Goal: Information Seeking & Learning: Find contact information

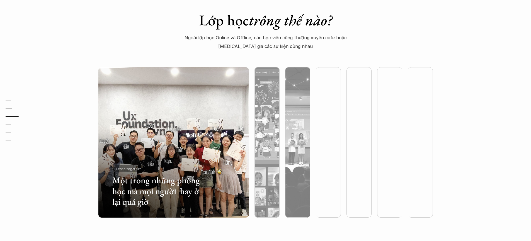
scroll to position [1710, 0]
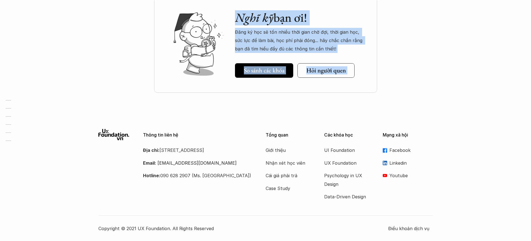
drag, startPoint x: 78, startPoint y: 119, endPoint x: 128, endPoint y: 148, distance: 57.8
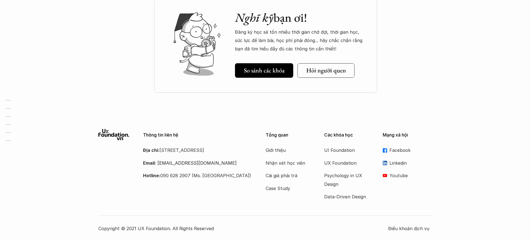
click at [231, 204] on div "Thông tin liên hệ Địa chỉ: [STREET_ADDRESS] Email: [EMAIL_ADDRESS][DOMAIN_NAME]…" at bounding box center [265, 181] width 335 height 104
click at [171, 134] on p "Thông tin liên hệ" at bounding box center [197, 134] width 109 height 5
click at [186, 131] on div "Thông tin liên hệ Địa chỉ: [STREET_ADDRESS] Email: [EMAIL_ADDRESS][DOMAIN_NAME]…" at bounding box center [197, 154] width 109 height 51
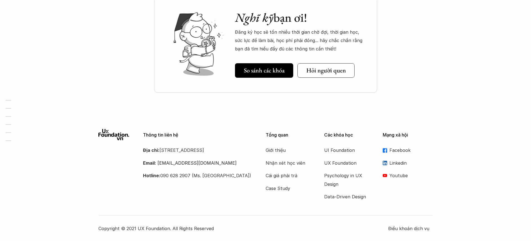
click at [173, 134] on p "Thông tin liên hệ" at bounding box center [197, 134] width 109 height 5
click at [173, 133] on p "Thông tin liên hệ" at bounding box center [197, 134] width 109 height 5
click at [188, 127] on div "Thông tin liên hệ Địa chỉ: [STREET_ADDRESS] Email: [EMAIL_ADDRESS][DOMAIN_NAME]…" at bounding box center [265, 181] width 531 height 120
click at [427, 191] on div "Tổng quan Giới thiệu Nhận xét học viên Cái giá phải trả Case Study Các khóa học…" at bounding box center [349, 165] width 167 height 72
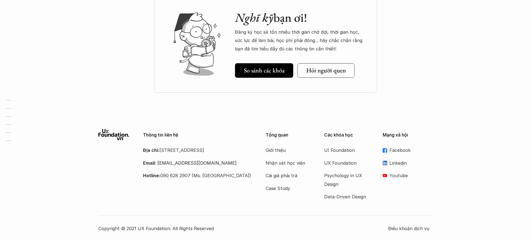
click at [386, 136] on p "Mạng xã hội" at bounding box center [408, 134] width 50 height 5
click at [343, 136] on p "Các khóa học" at bounding box center [349, 134] width 50 height 5
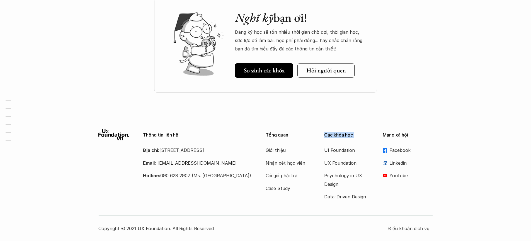
click at [343, 136] on p "Các khóa học" at bounding box center [349, 134] width 50 height 5
click at [282, 135] on p "Tổng quan" at bounding box center [291, 134] width 50 height 5
click at [171, 136] on p "Thông tin liên hệ" at bounding box center [197, 134] width 109 height 5
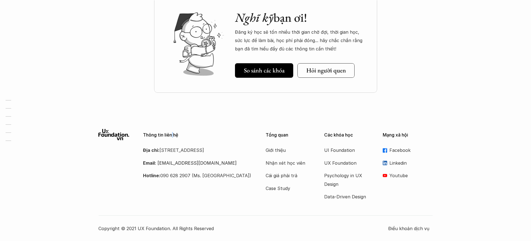
click at [171, 136] on p "Thông tin liên hệ" at bounding box center [197, 134] width 109 height 5
click at [112, 135] on icon at bounding box center [113, 134] width 31 height 11
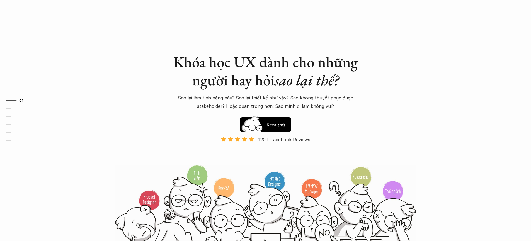
click at [112, 135] on div "Khóa học UX dành cho những người hay hỏi sao lại thế? Sao lại làm tính năng này…" at bounding box center [265, 127] width 335 height 255
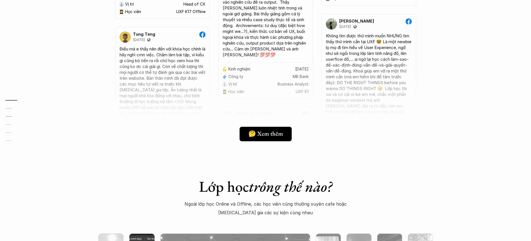
scroll to position [1710, 0]
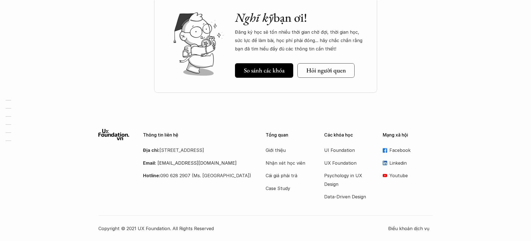
click at [116, 146] on div "Thông tin liên hệ Địa chỉ: [STREET_ADDRESS] Email: [EMAIL_ADDRESS][DOMAIN_NAME]…" at bounding box center [174, 154] width 153 height 51
